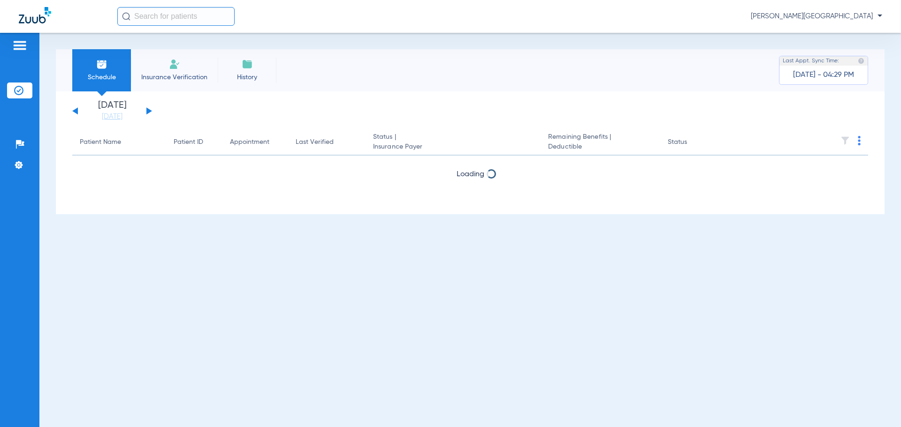
click at [149, 111] on button at bounding box center [149, 110] width 6 height 7
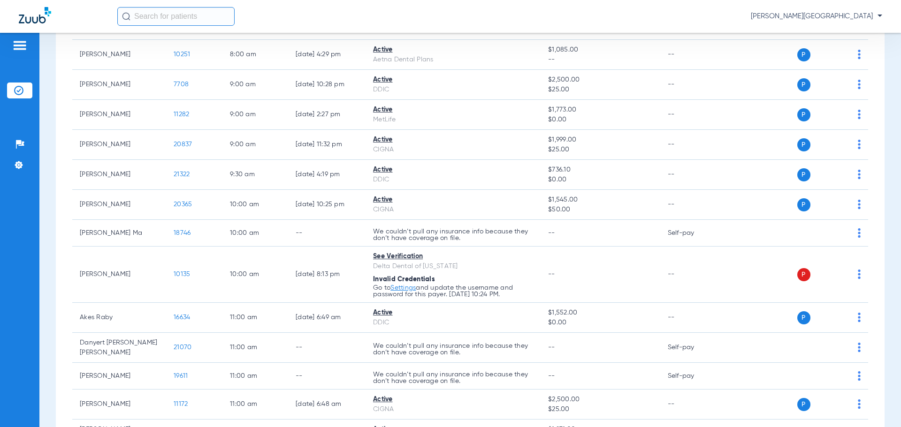
scroll to position [177, 0]
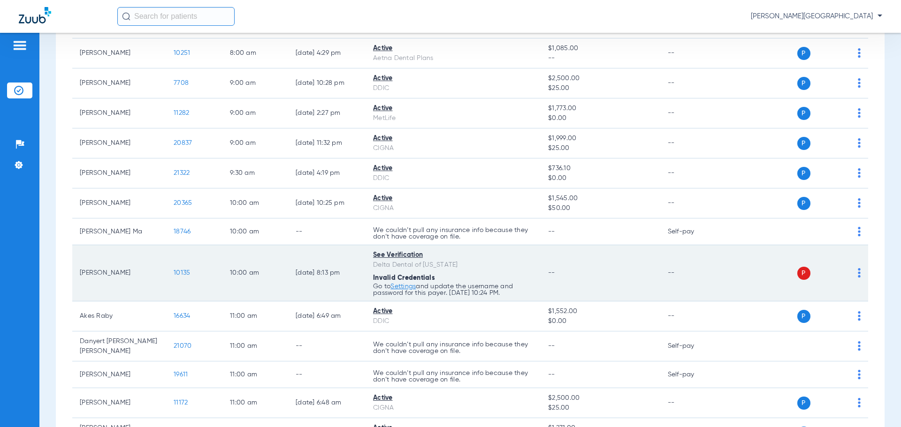
click at [858, 272] on img at bounding box center [859, 272] width 3 height 9
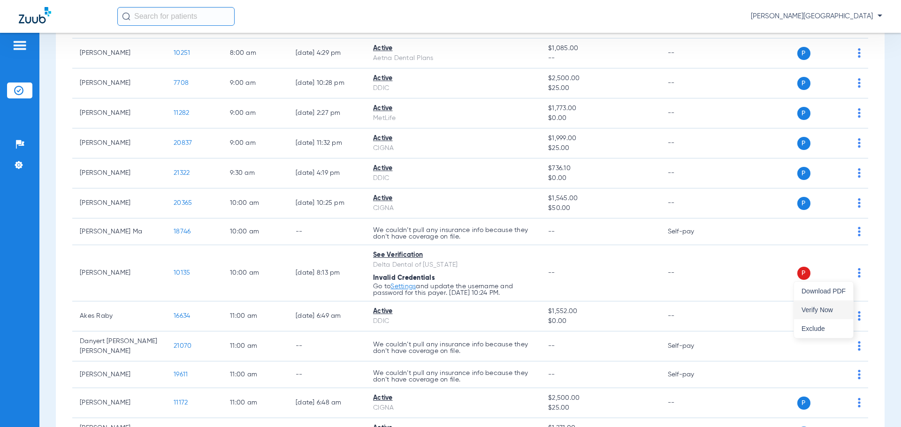
click at [824, 307] on span "Verify Now" at bounding box center [823, 310] width 44 height 7
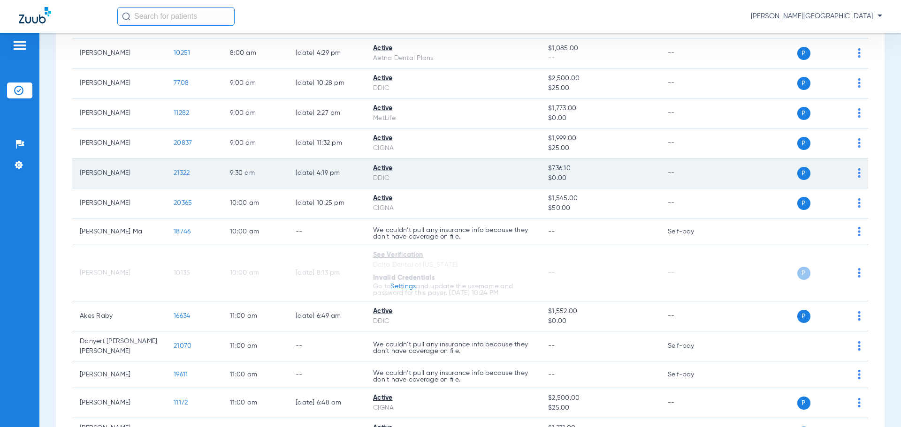
click at [858, 168] on img at bounding box center [859, 172] width 3 height 9
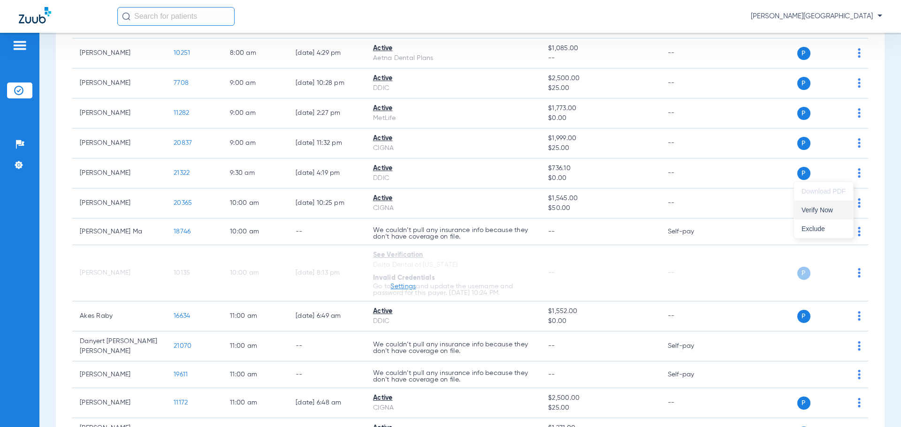
click at [824, 213] on span "Verify Now" at bounding box center [823, 210] width 44 height 7
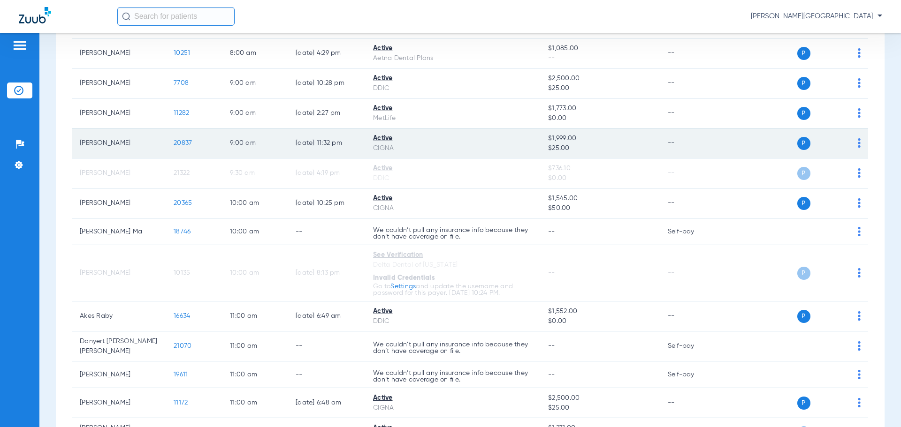
click at [858, 138] on img at bounding box center [859, 142] width 3 height 9
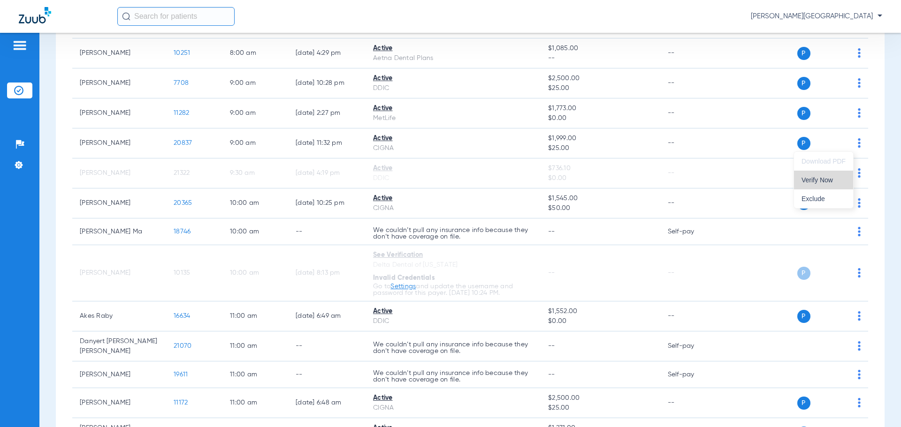
click at [825, 180] on span "Verify Now" at bounding box center [823, 180] width 44 height 7
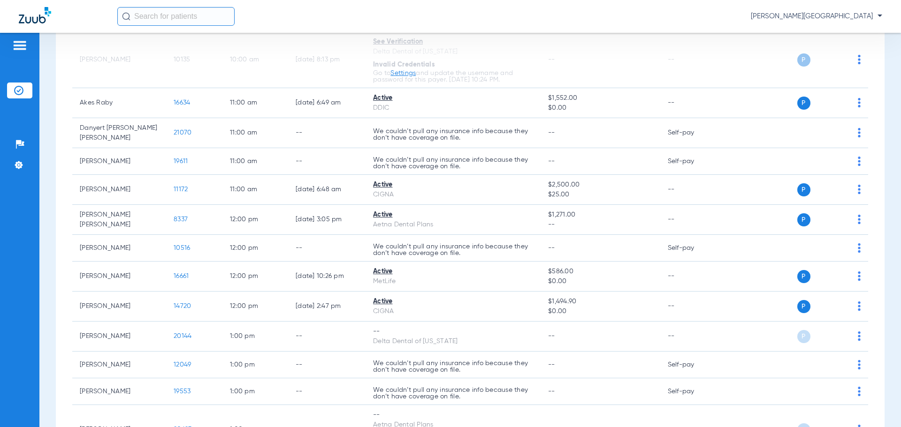
scroll to position [406, 0]
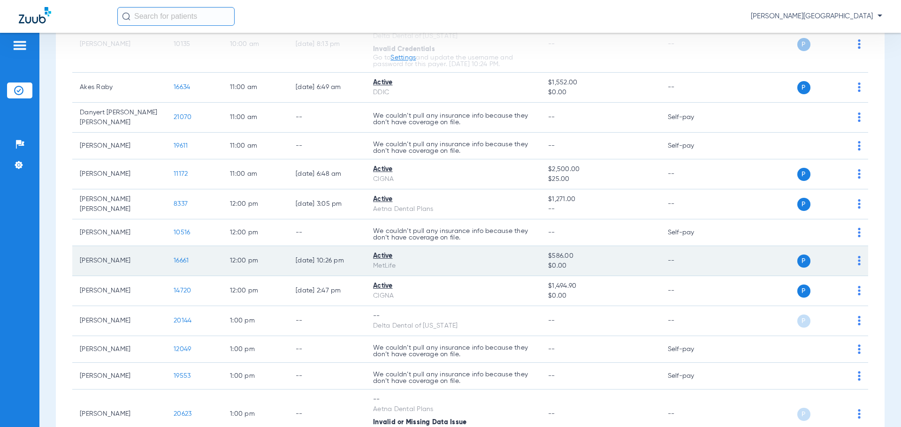
click at [858, 256] on img at bounding box center [859, 260] width 3 height 9
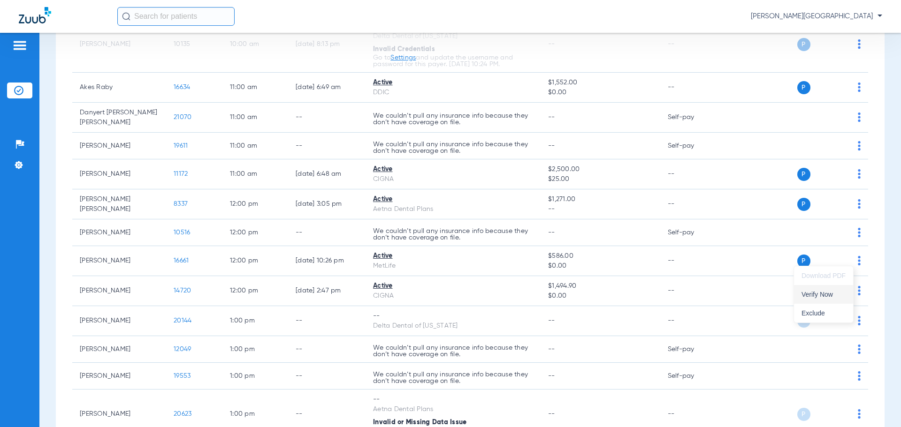
click at [820, 293] on span "Verify Now" at bounding box center [823, 294] width 44 height 7
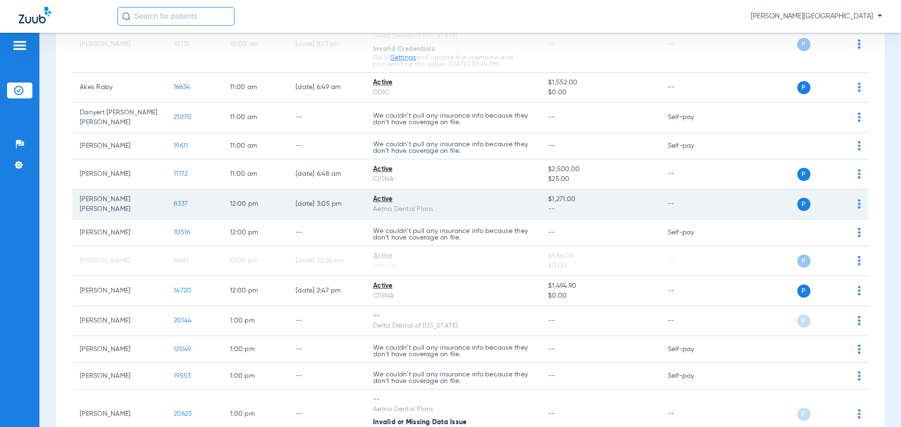
click at [858, 199] on img at bounding box center [859, 203] width 3 height 9
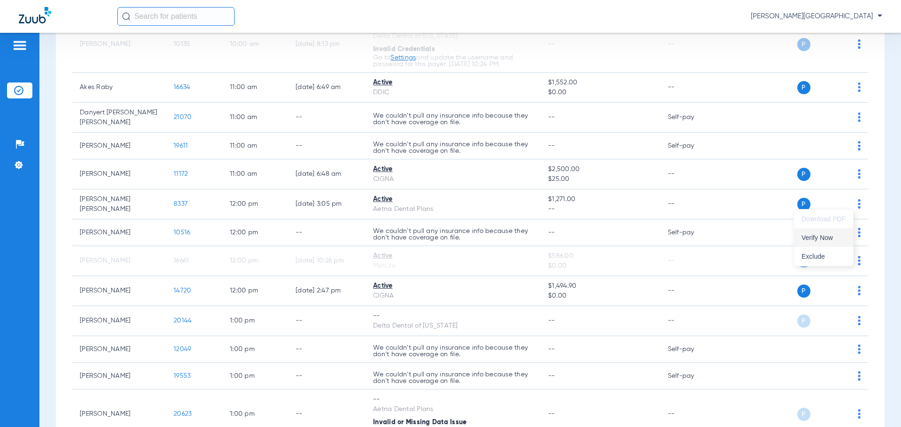
click at [821, 238] on span "Verify Now" at bounding box center [823, 238] width 44 height 7
